Goal: Find specific page/section: Find specific page/section

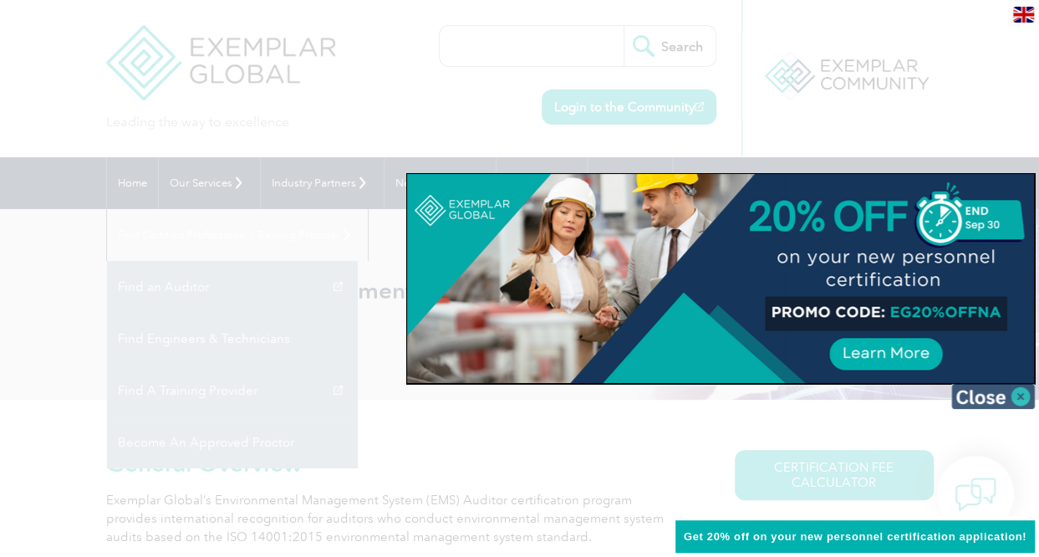
click at [985, 394] on img at bounding box center [993, 396] width 84 height 25
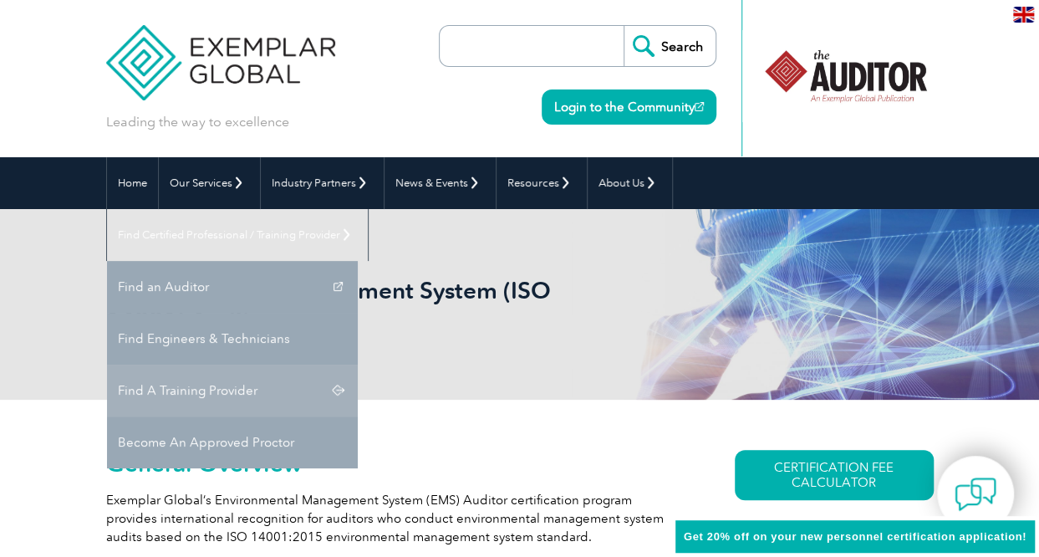
click at [358, 364] on link "Find A Training Provider" at bounding box center [232, 390] width 251 height 52
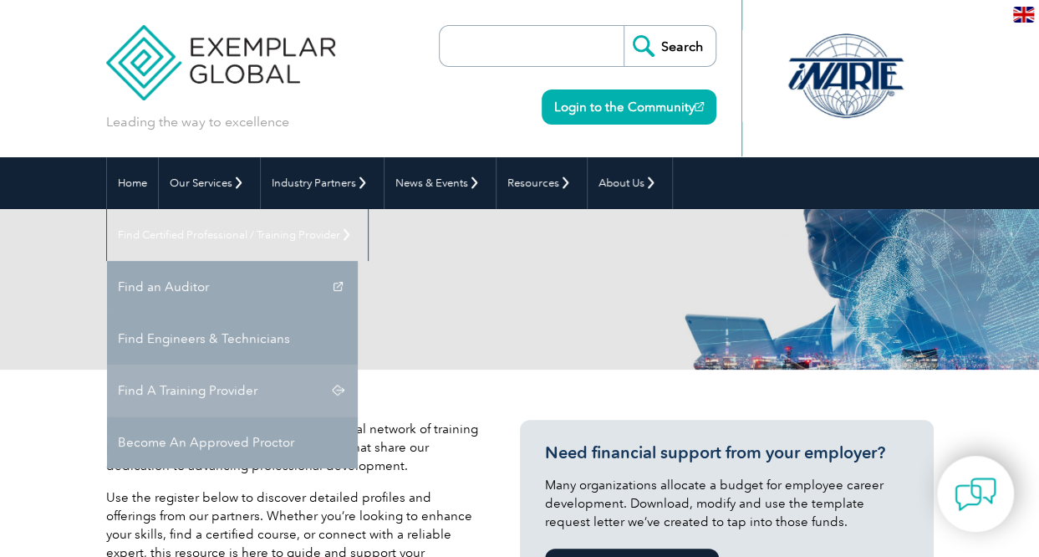
click at [358, 364] on link "Find A Training Provider" at bounding box center [232, 390] width 251 height 52
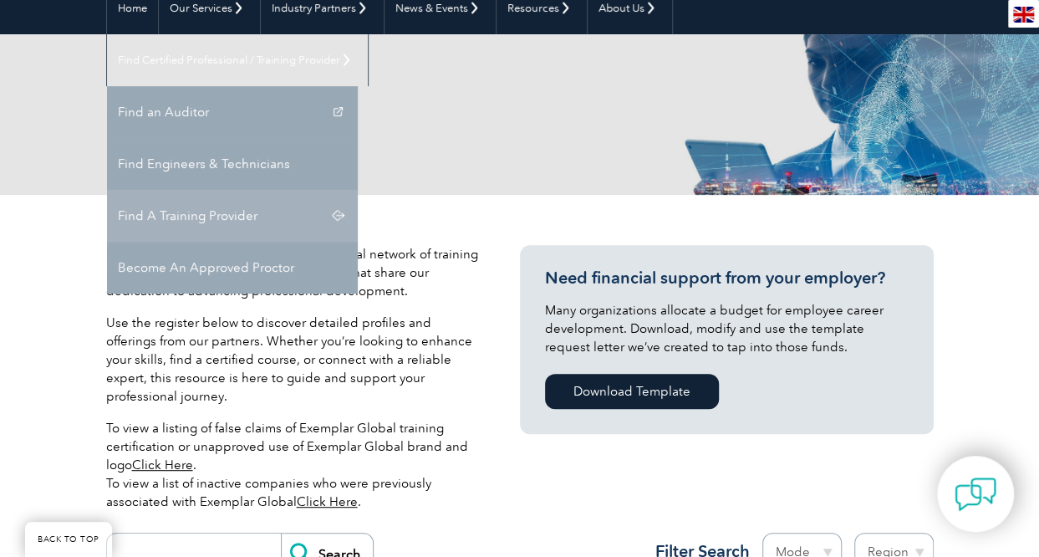
scroll to position [180, 0]
